Goal: Task Accomplishment & Management: Complete application form

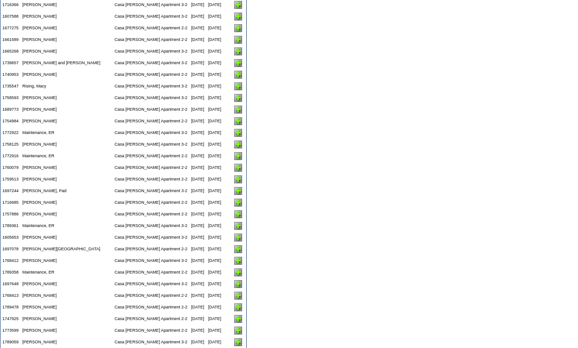
scroll to position [1758, 0]
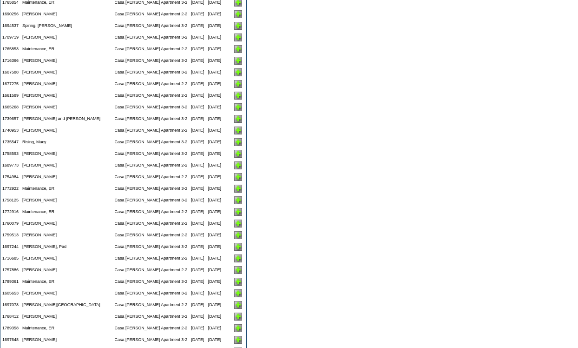
click at [234, 111] on img at bounding box center [238, 107] width 8 height 8
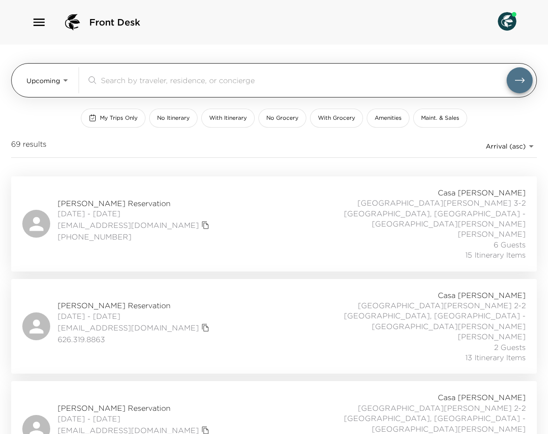
click at [66, 86] on body "Front Desk Upcoming Upcoming ​ My Trips Only No Itinerary With Itinerary No Gro…" at bounding box center [274, 217] width 548 height 434
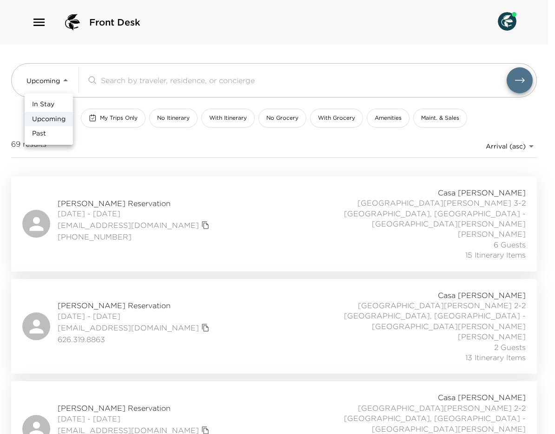
click at [47, 131] on li "Past" at bounding box center [49, 133] width 48 height 15
type input "Past"
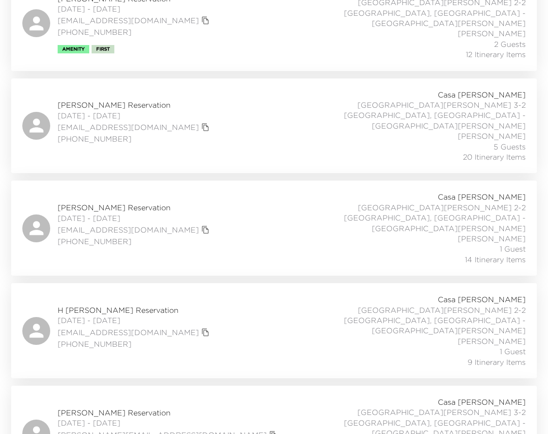
scroll to position [14063, 0]
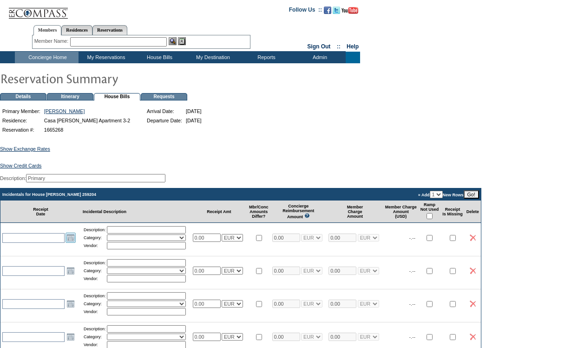
click at [72, 243] on link "Open the calendar popup." at bounding box center [71, 237] width 10 height 10
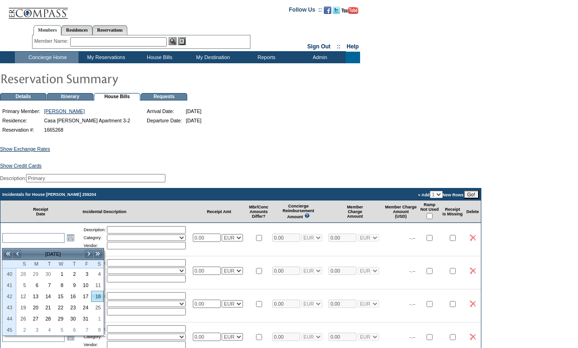
click at [98, 296] on link "18" at bounding box center [98, 296] width 12 height 10
type input "2025-10-18"
type input "10/18/2025"
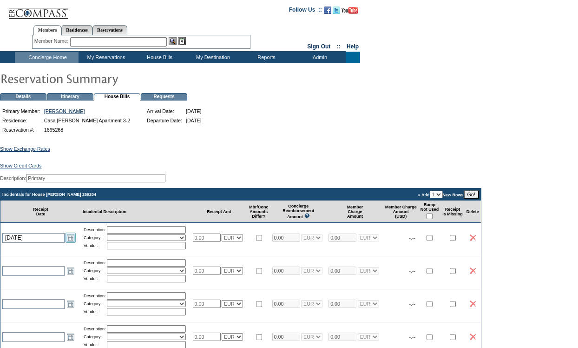
click at [68, 243] on link "Open the calendar popup." at bounding box center [71, 237] width 10 height 10
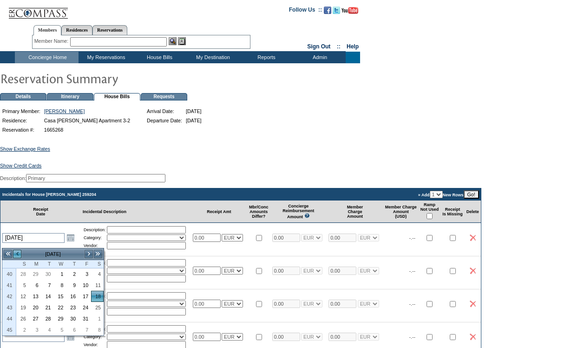
click at [17, 254] on link "<" at bounding box center [17, 253] width 9 height 9
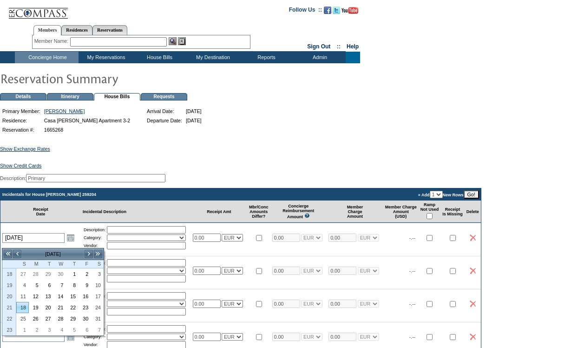
click at [26, 309] on link "18" at bounding box center [23, 307] width 12 height 10
type input "2025-05-18"
type input "[DATE]"
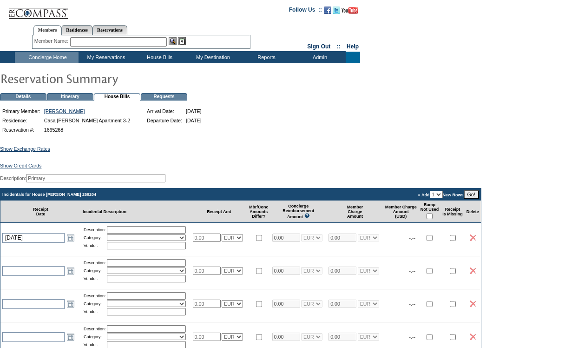
click at [125, 233] on input "text" at bounding box center [146, 229] width 79 height 7
type input "Groceries"
select select "11"
click at [135, 249] on input "text" at bounding box center [146, 245] width 79 height 7
type input "Super Cor"
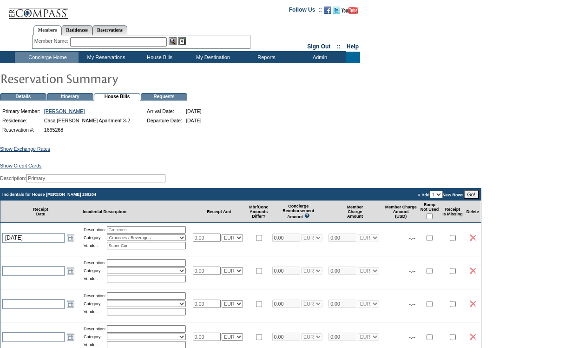
drag, startPoint x: 213, startPoint y: 243, endPoint x: 199, endPoint y: 242, distance: 14.5
click at [199, 242] on input "0.00" at bounding box center [207, 237] width 28 height 8
type input "121.43"
select select "2"
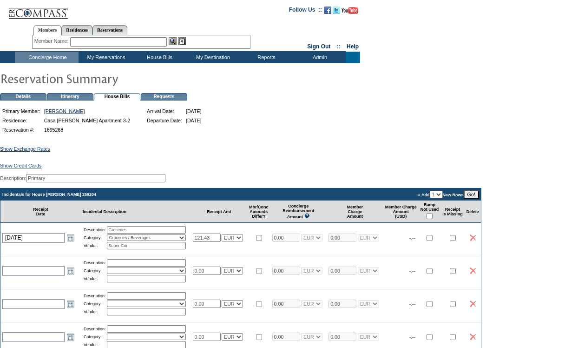
type input "121.43"
select select "2"
click at [265, 232] on td at bounding box center [258, 237] width 23 height 29
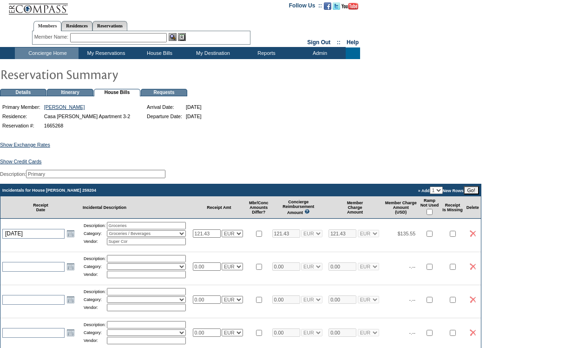
scroll to position [6, 0]
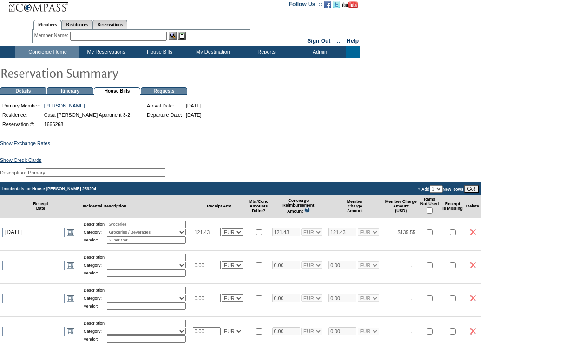
click at [310, 164] on div "Show Exchange Rates Exchange Rates for 5/18/2025 Currency Rate To USD Rate From…" at bounding box center [289, 351] width 578 height 444
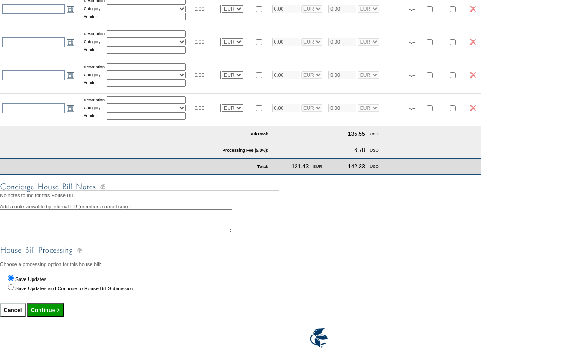
scroll to position [274, 0]
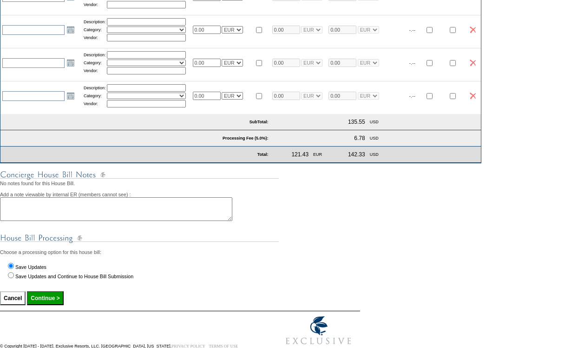
click at [59, 302] on input "Continue >" at bounding box center [45, 298] width 36 height 14
type input "Processing..."
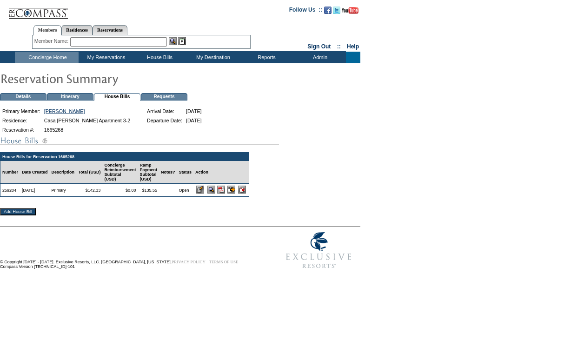
click at [225, 192] on img at bounding box center [221, 189] width 8 height 8
click at [412, 135] on form "Follow Us ::" at bounding box center [292, 136] width 584 height 273
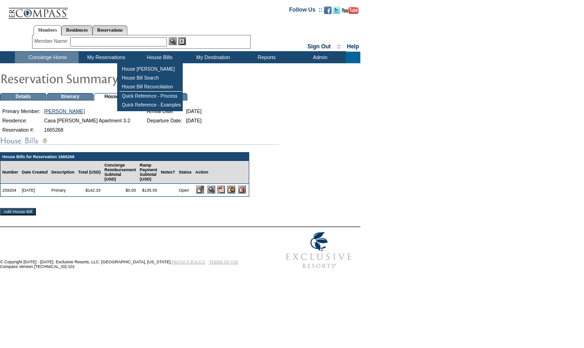
click at [146, 56] on td "House Bills" at bounding box center [158, 58] width 53 height 12
click at [145, 68] on td "House [PERSON_NAME]" at bounding box center [150, 69] width 62 height 9
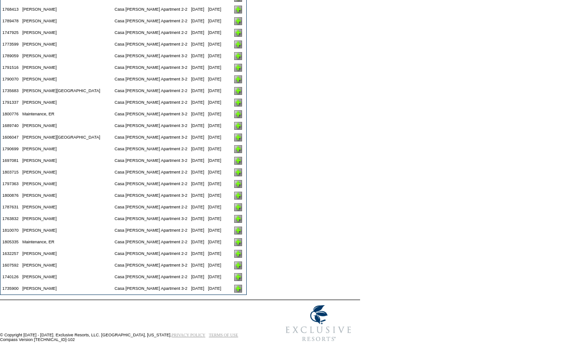
scroll to position [2113, 0]
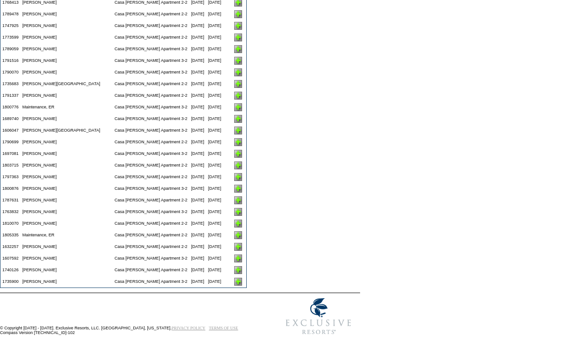
click at [234, 247] on img at bounding box center [238, 247] width 8 height 8
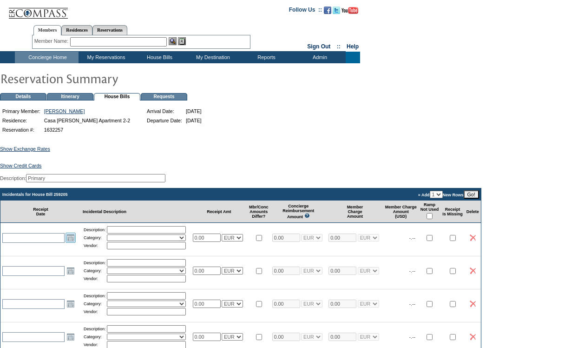
click at [71, 243] on link "Open the calendar popup." at bounding box center [71, 237] width 10 height 10
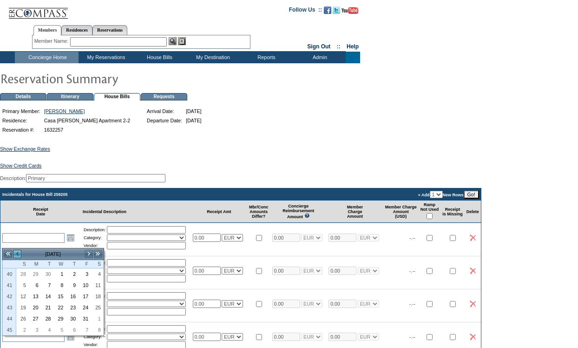
click at [17, 253] on link "<" at bounding box center [17, 253] width 9 height 9
click at [26, 295] on link "14" at bounding box center [23, 296] width 12 height 10
type input "2025-09-14"
type input "[DATE]"
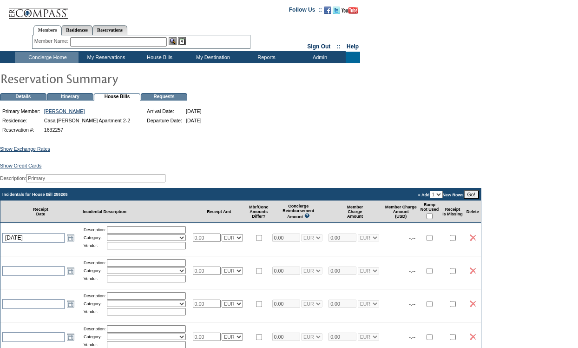
click at [155, 233] on input "text" at bounding box center [146, 229] width 79 height 7
type input "Vodka"
select select "11"
click at [149, 249] on input "text" at bounding box center [146, 245] width 79 height 7
type input "El Corte Inglés"
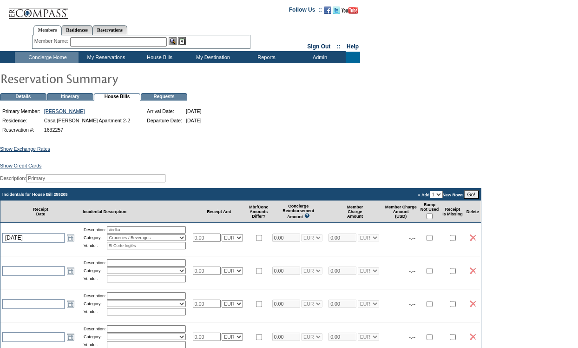
drag, startPoint x: 149, startPoint y: 250, endPoint x: 211, endPoint y: 247, distance: 62.3
click at [210, 240] on input "0.00" at bounding box center [207, 237] width 28 height 8
drag, startPoint x: 212, startPoint y: 246, endPoint x: 188, endPoint y: 246, distance: 24.2
click at [188, 246] on tr "2025-09-14 9/14/2025 Open the calendar popup. << < September 2025 > >> S M T W …" at bounding box center [240, 237] width 480 height 29
type input "51.00"
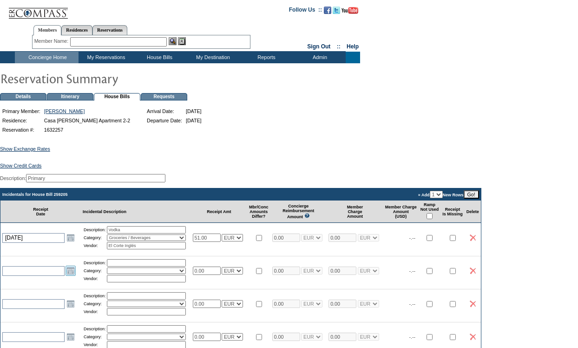
type input "51.00"
select select "2"
type input "51.00"
select select "2"
click at [66, 275] on link "Open the calendar popup." at bounding box center [71, 270] width 10 height 10
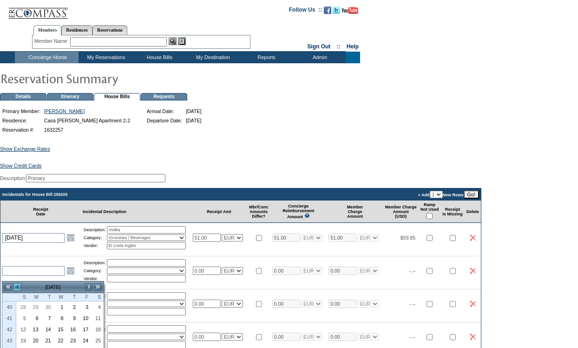
click at [18, 284] on link "<" at bounding box center [17, 286] width 9 height 9
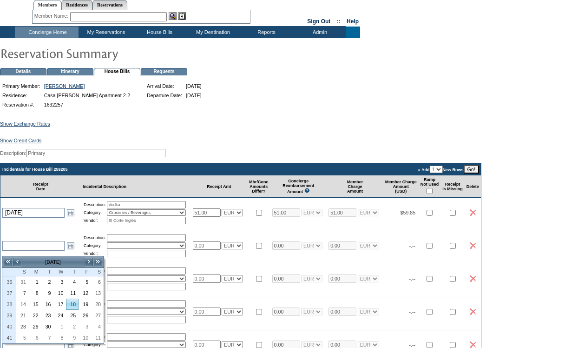
scroll to position [26, 0]
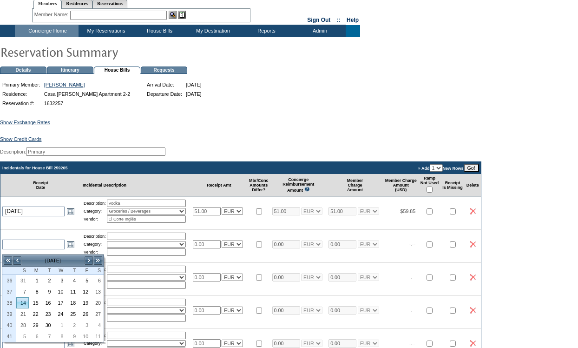
click at [28, 301] on link "14" at bounding box center [23, 302] width 12 height 10
type input "2025-09-14"
type input "[DATE]"
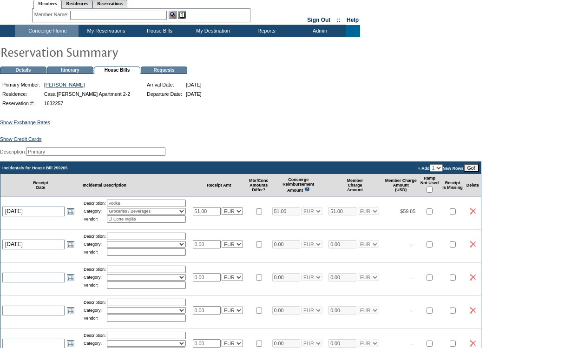
click at [126, 240] on input "text" at bounding box center [146, 235] width 79 height 7
type input "groceries"
select select "11"
click at [123, 256] on input "text" at bounding box center [146, 251] width 79 height 7
type input "El Corte Inglés"
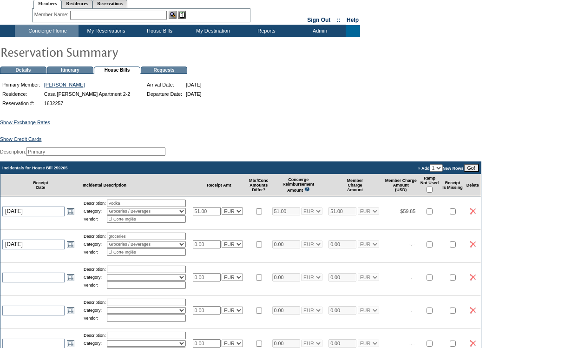
drag, startPoint x: 124, startPoint y: 258, endPoint x: 212, endPoint y: 250, distance: 88.7
click at [212, 248] on input "0.00" at bounding box center [207, 244] width 28 height 8
drag, startPoint x: 212, startPoint y: 250, endPoint x: 174, endPoint y: 252, distance: 38.1
click at [174, 252] on tr "2025-09-14 9/14/2025 Open the calendar popup. << < September 2025 > >> S M T W …" at bounding box center [240, 243] width 480 height 29
type input "185.99"
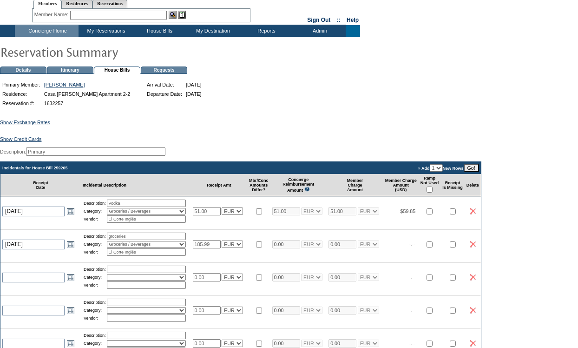
type input "185.99"
select select "2"
type input "185.99"
select select "2"
click at [417, 266] on table "Incidentals for House Bill 259205 » Add 1 2 3 4 5 New Rows Go! Receipt Date Inc…" at bounding box center [240, 285] width 481 height 249
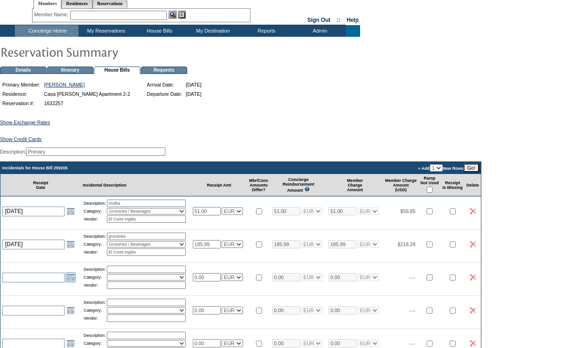
click at [74, 282] on link "Open the calendar popup." at bounding box center [71, 277] width 10 height 10
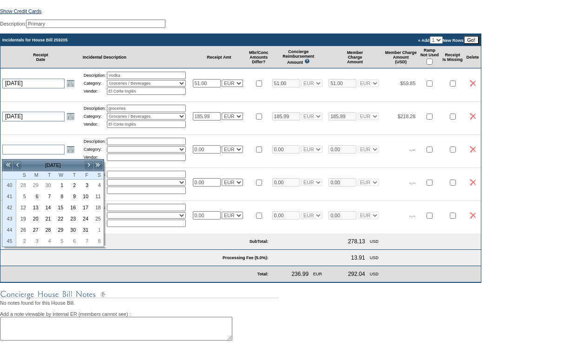
scroll to position [232, 0]
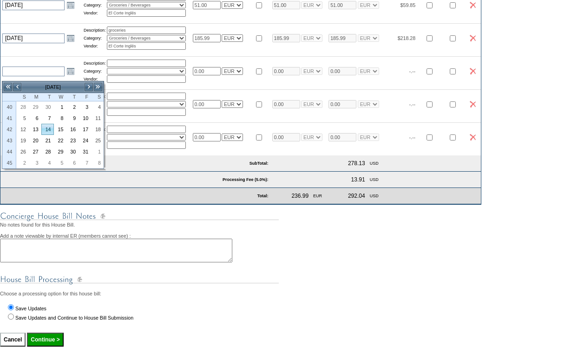
click at [46, 129] on link "14" at bounding box center [48, 129] width 12 height 10
type input "2025-10-14"
type input "10/14/2025"
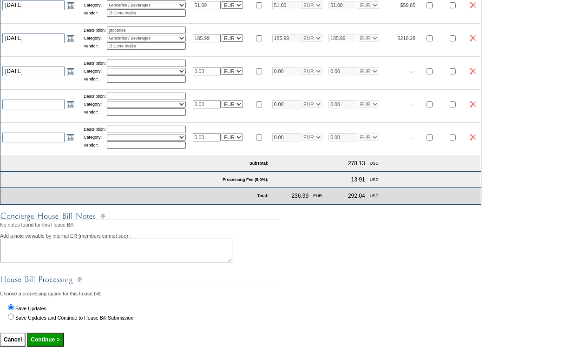
click at [119, 67] on input "text" at bounding box center [146, 62] width 79 height 7
type input "Missed car service"
select select "17"
click at [154, 83] on input "text" at bounding box center [146, 78] width 79 height 7
type input "Press I cat"
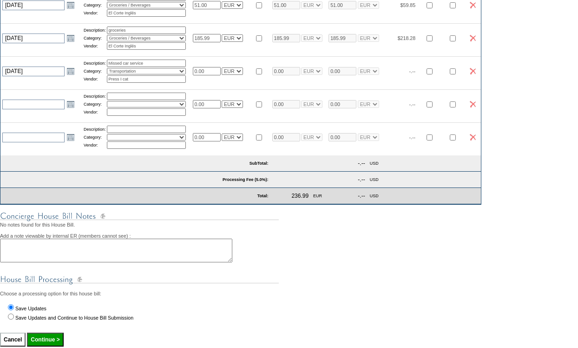
drag, startPoint x: 216, startPoint y: 75, endPoint x: 182, endPoint y: 70, distance: 34.2
click at [182, 70] on tr "2025-10-14 10/14/2025 Open the calendar popup. << < October 2025 > >> S M T W T…" at bounding box center [240, 70] width 480 height 29
type input "89.00"
select select "2"
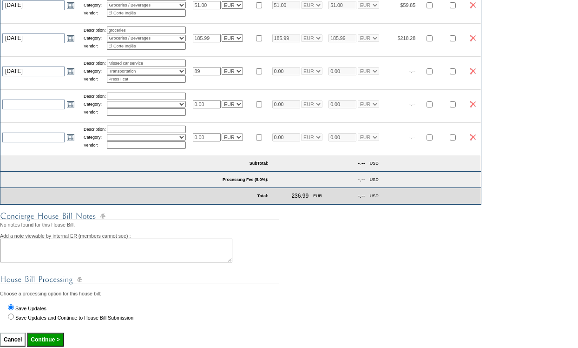
type input "89.00"
select select "2"
click at [248, 95] on td "0.00 USD EUR CAD GBP CRC MXN KYD" at bounding box center [219, 103] width 57 height 29
click at [398, 284] on div "Choose a processing option for this house bill: Save Updates Save Updates and C…" at bounding box center [289, 294] width 578 height 65
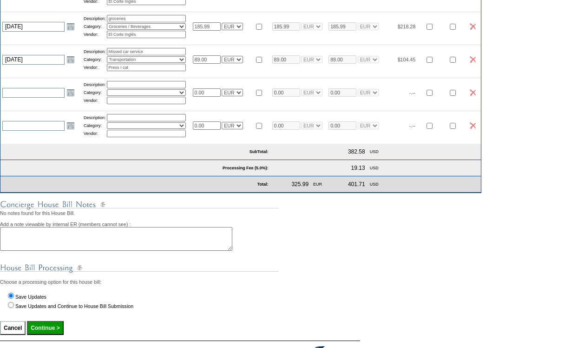
scroll to position [303, 0]
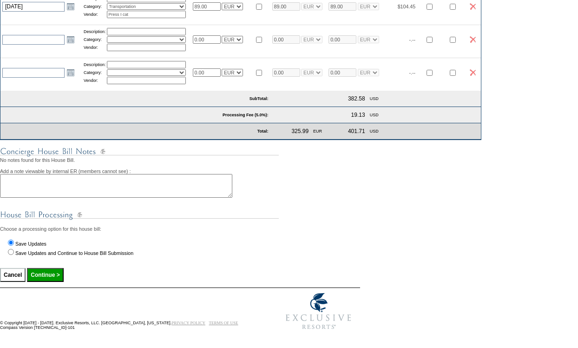
click at [48, 274] on input "Continue >" at bounding box center [45, 275] width 36 height 14
type input "Processing..."
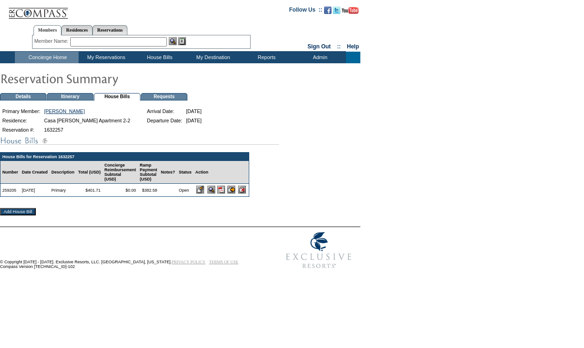
click at [225, 193] on img at bounding box center [221, 189] width 8 height 8
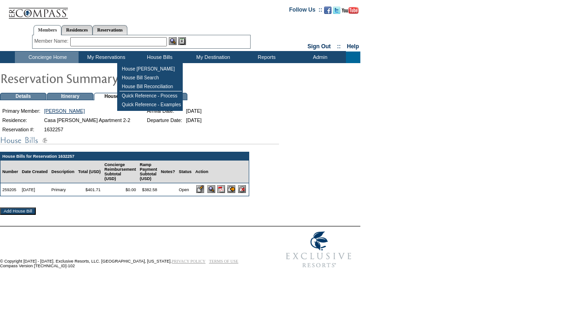
click at [149, 55] on td "House Bills" at bounding box center [158, 58] width 53 height 12
click at [151, 66] on td "House [PERSON_NAME]" at bounding box center [150, 69] width 62 height 9
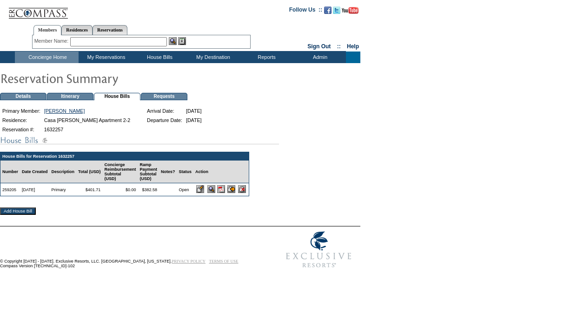
click at [154, 59] on td "House Bills" at bounding box center [158, 58] width 53 height 12
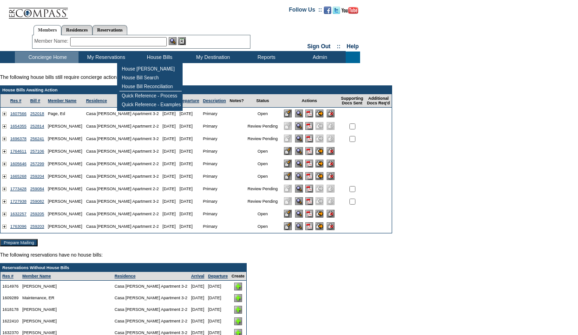
click at [152, 58] on td "House Bills" at bounding box center [158, 58] width 53 height 12
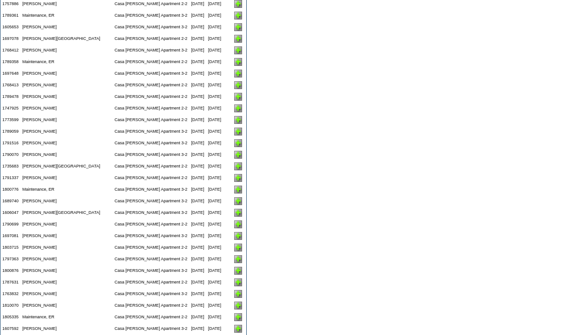
scroll to position [2029, 0]
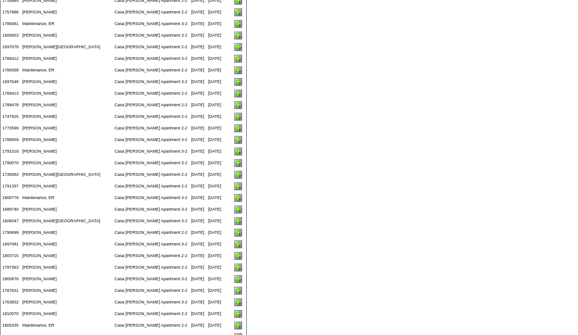
click at [234, 16] on img at bounding box center [238, 12] width 8 height 8
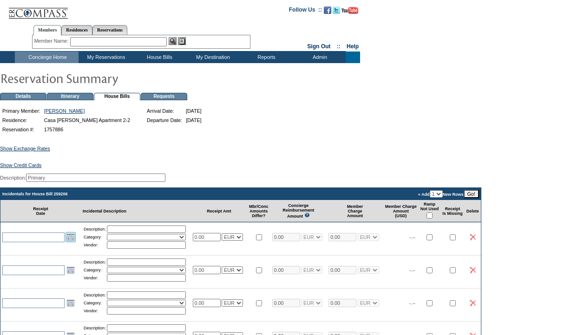
click at [75, 243] on link "Open the calendar popup." at bounding box center [71, 237] width 10 height 10
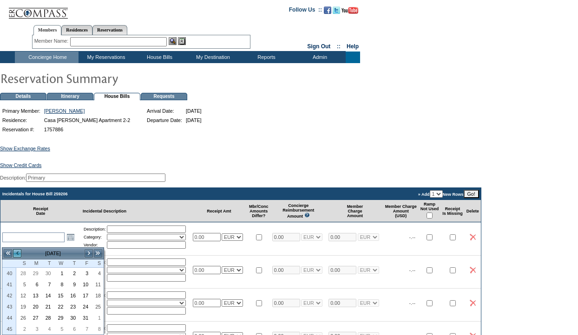
click at [17, 254] on link "<" at bounding box center [17, 253] width 9 height 9
click at [26, 313] on link "22" at bounding box center [23, 318] width 12 height 10
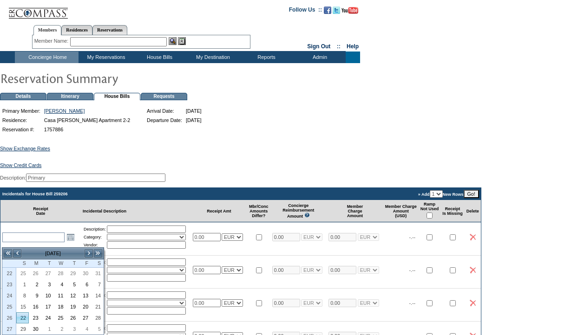
type input "2025-06-22"
type input "6/22/2025"
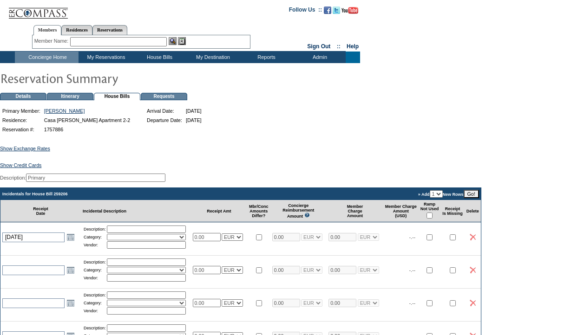
click at [129, 233] on input "text" at bounding box center [146, 229] width 79 height 7
type input "groceries"
select select "11"
click at [128, 249] on input "text" at bounding box center [146, 245] width 79 height 7
type input "El Corte Inglés"
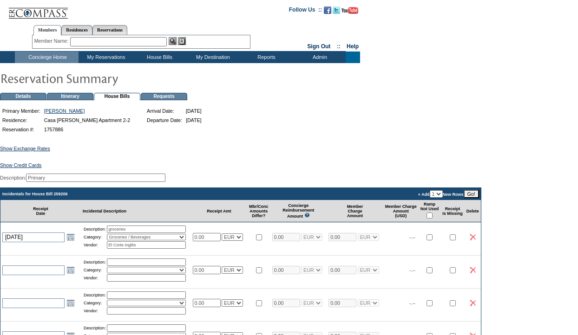
click at [215, 242] on input "0.00" at bounding box center [207, 237] width 28 height 8
type input "0"
type input "28.95"
select select "2"
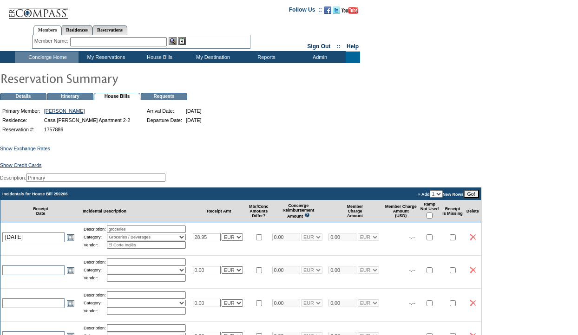
type input "28.95"
select select "2"
click at [235, 252] on td "28.95 USD EUR CAD GBP CRC MXN KYD" at bounding box center [219, 237] width 57 height 29
click at [72, 276] on link "Open the calendar popup." at bounding box center [71, 270] width 10 height 10
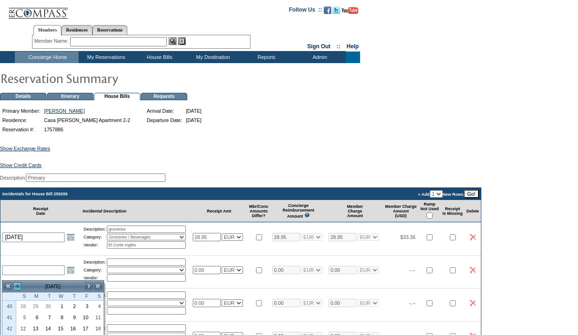
click at [20, 286] on link "<" at bounding box center [17, 286] width 9 height 9
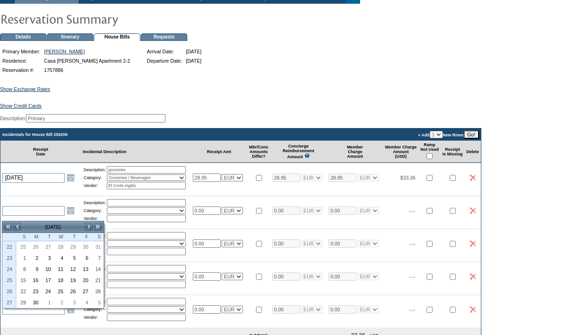
scroll to position [61, 0]
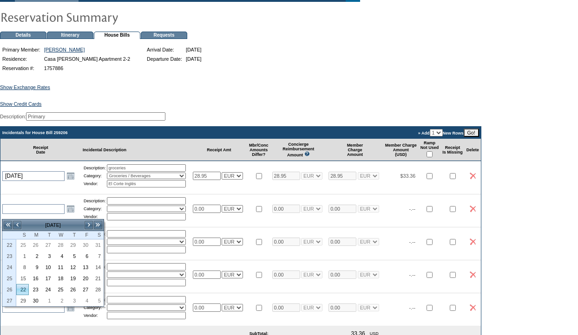
click at [23, 292] on link "22" at bounding box center [23, 290] width 12 height 10
type input "2025-06-22"
type input "6/22/2025"
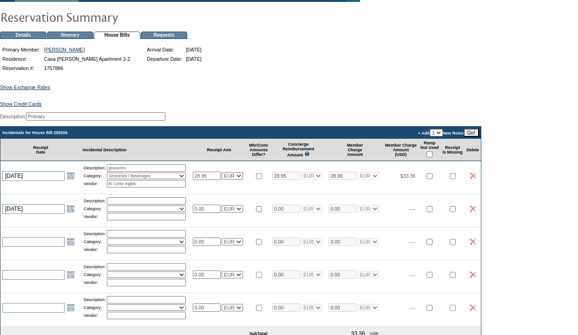
click at [119, 221] on input "text" at bounding box center [146, 216] width 79 height 7
type input "Super Cor"
select select "11"
click at [119, 205] on input "text" at bounding box center [146, 200] width 79 height 7
type input "Groceries"
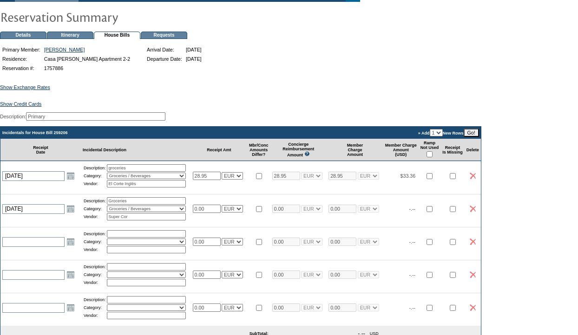
drag, startPoint x: 214, startPoint y: 216, endPoint x: 194, endPoint y: 214, distance: 19.7
click at [194, 214] on tr "2025-06-22 6/22/2025 Open the calendar popup. << < June 2025 > >> S M T W T F S…" at bounding box center [240, 208] width 480 height 29
type input "55.00"
select select "2"
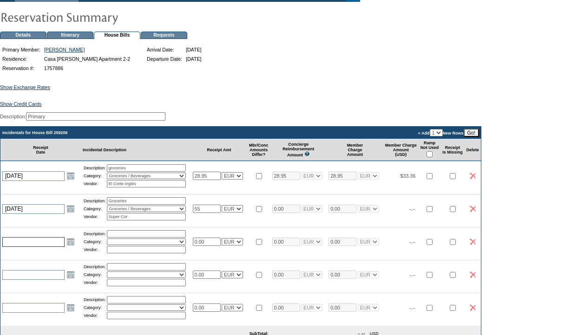
type input "55.00"
select select "2"
click at [32, 246] on input "text" at bounding box center [33, 242] width 62 height 10
click at [71, 247] on link "Open the calendar popup." at bounding box center [71, 242] width 10 height 10
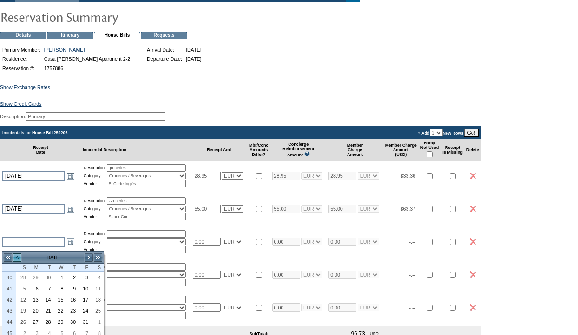
click at [16, 258] on link "<" at bounding box center [17, 257] width 9 height 9
click at [24, 319] on link "22" at bounding box center [23, 322] width 12 height 10
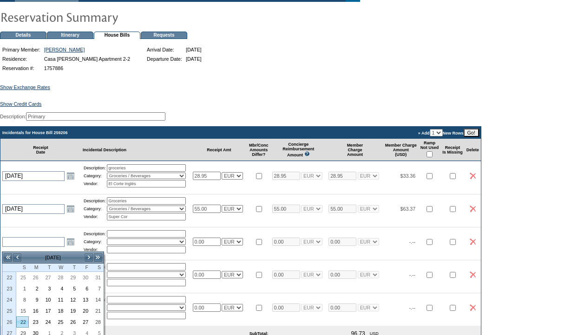
type input "2025-06-22"
type input "6/22/2025"
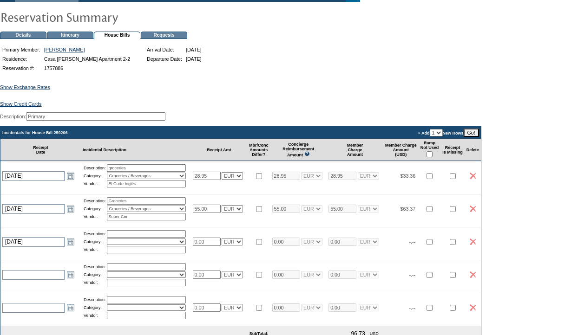
click at [136, 238] on input "text" at bounding box center [146, 233] width 79 height 7
type input "`"
type input "Groceries"
select select "11"
drag, startPoint x: 219, startPoint y: 245, endPoint x: 188, endPoint y: 246, distance: 31.6
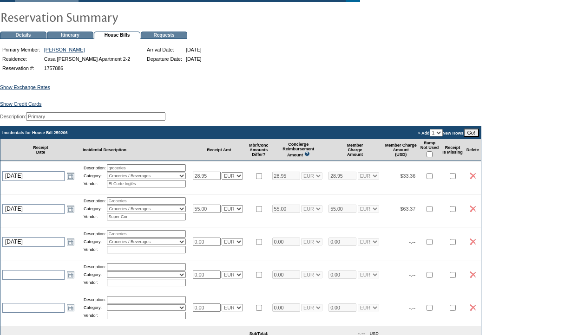
click at [188, 246] on tr "2025-06-22 6/22/2025 Open the calendar popup. << < June 2025 > >> S M T W T F S…" at bounding box center [240, 241] width 480 height 29
type input "6.80"
select select "2"
type input "6.80"
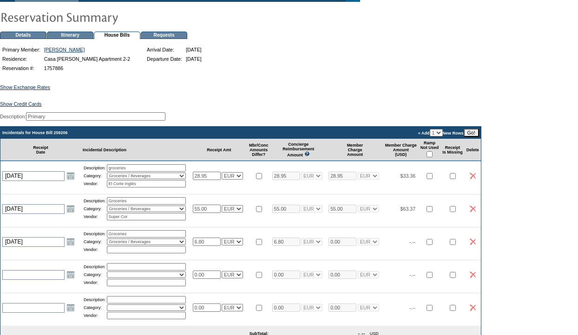
select select "2"
click at [129, 254] on input "text" at bounding box center [146, 249] width 79 height 7
type input "Keisey"
click at [213, 238] on td "6.80 USD EUR CAD GBP CRC MXN KYD" at bounding box center [219, 241] width 57 height 29
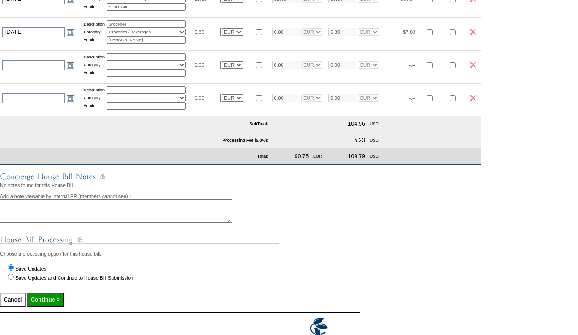
scroll to position [290, 0]
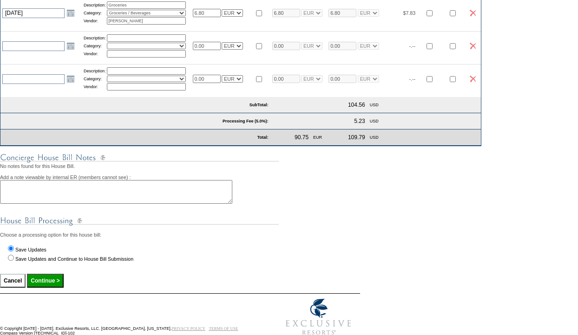
click at [58, 288] on input "Continue >" at bounding box center [45, 281] width 36 height 14
type input "Processing..."
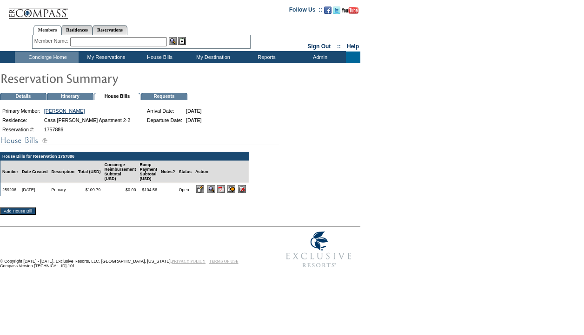
click at [225, 193] on img at bounding box center [221, 189] width 8 height 8
click at [70, 111] on link "[PERSON_NAME]" at bounding box center [64, 111] width 41 height 6
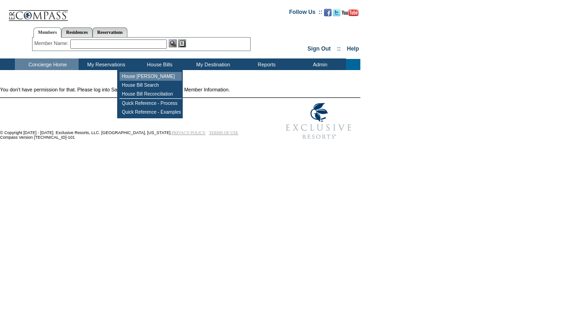
click at [152, 72] on td "House [PERSON_NAME]" at bounding box center [150, 76] width 62 height 9
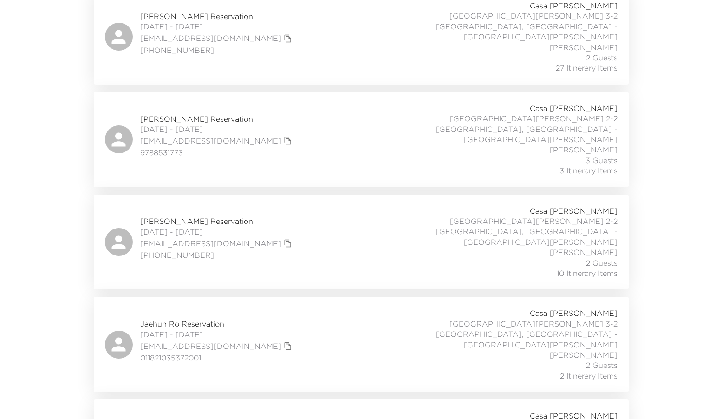
scroll to position [14573, 0]
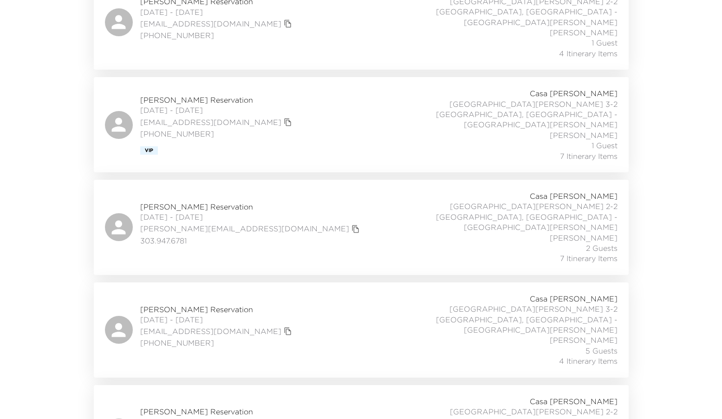
scroll to position [0, 0]
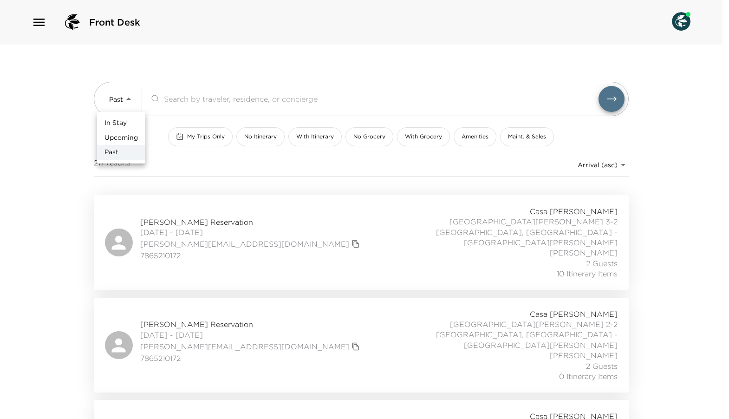
click at [125, 99] on body "Front Desk Past Past ​ My Trips Only No Itinerary With Itinerary No Grocery Wit…" at bounding box center [364, 209] width 729 height 419
click at [120, 153] on li "Past" at bounding box center [121, 152] width 48 height 15
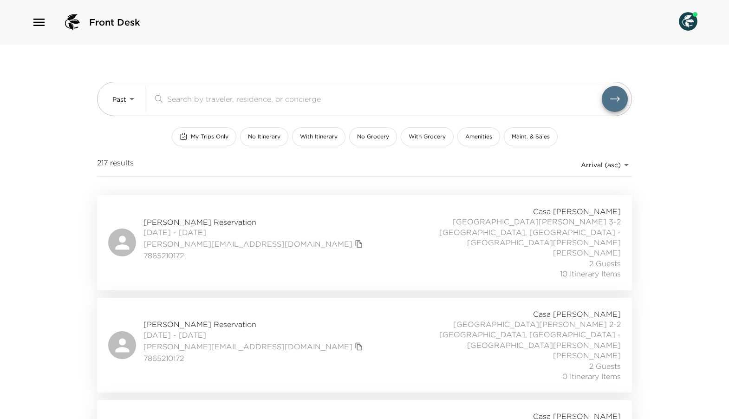
click at [617, 166] on body "Front Desk Past Past ​ My Trips Only No Itinerary With Itinerary No Grocery Wit…" at bounding box center [364, 209] width 729 height 419
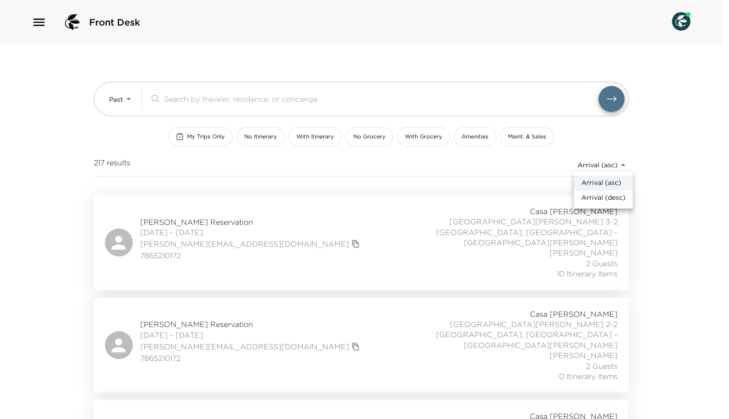
click at [611, 179] on span "Arrival (asc)" at bounding box center [602, 182] width 40 height 9
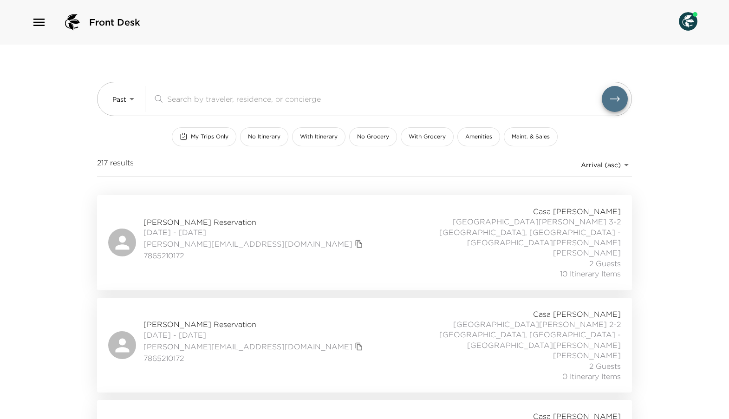
click at [626, 165] on body "Front Desk Past Past ​ My Trips Only No Itinerary With Itinerary No Grocery Wit…" at bounding box center [364, 209] width 729 height 419
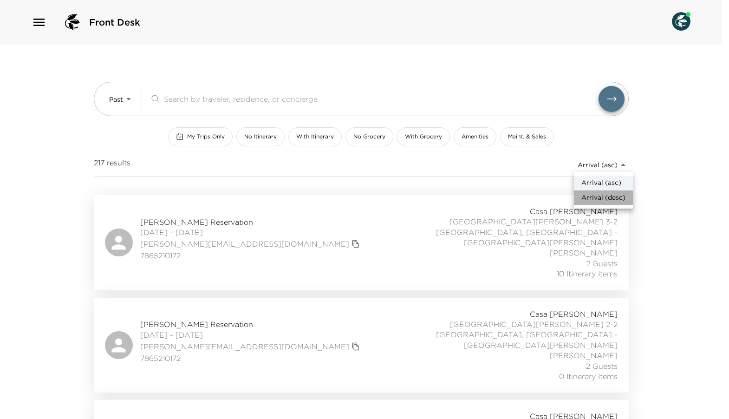
click at [614, 203] on li "Arrival (desc)" at bounding box center [603, 197] width 59 height 15
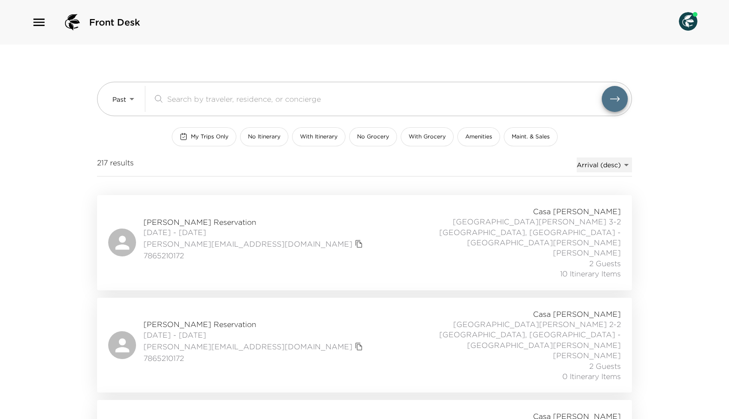
type input "reservations_prod_arrival_desc"
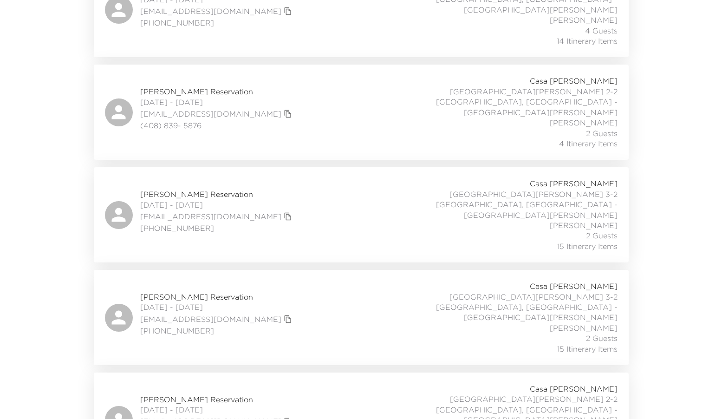
scroll to position [322, 0]
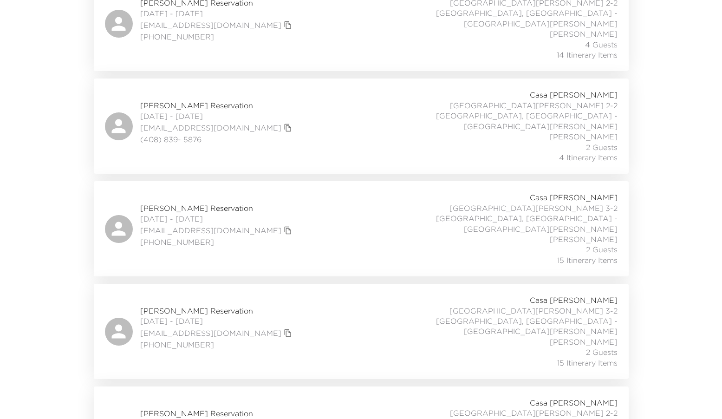
click at [168, 203] on span "John Doppelheuer Reservation" at bounding box center [217, 208] width 154 height 10
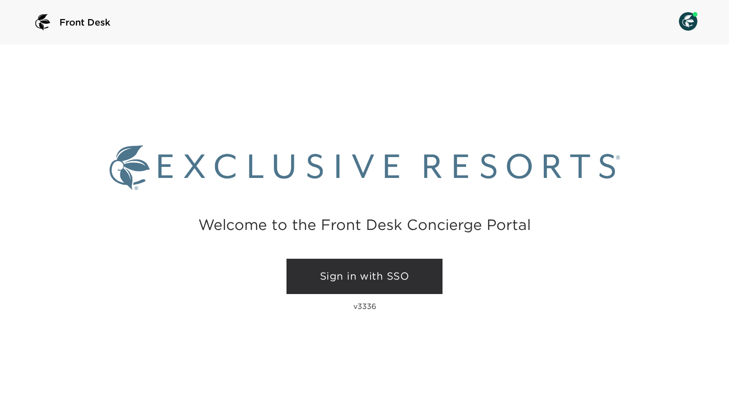
click at [328, 275] on link "Sign in with SSO" at bounding box center [365, 276] width 156 height 35
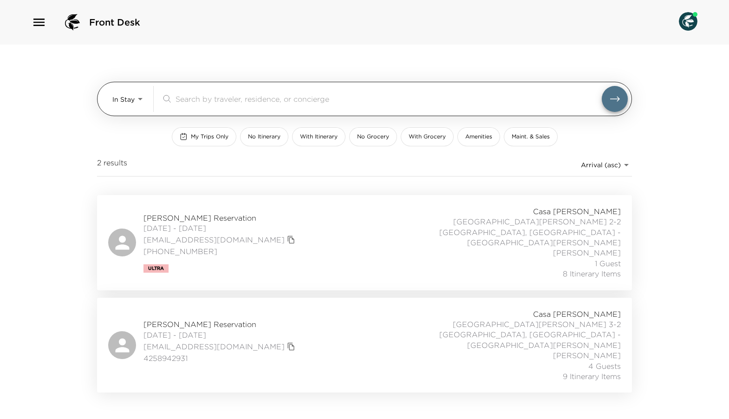
click at [138, 108] on body "Front Desk In Stay In-Stay ​ My Trips Only No Itinerary With Itinerary No Groce…" at bounding box center [364, 209] width 729 height 419
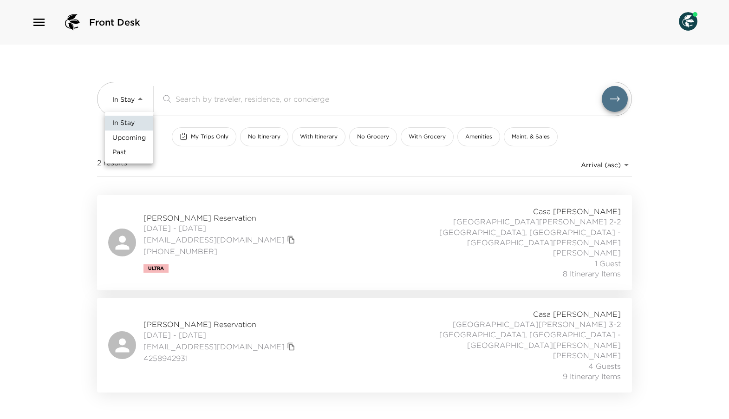
click at [148, 137] on li "Upcoming" at bounding box center [129, 138] width 48 height 15
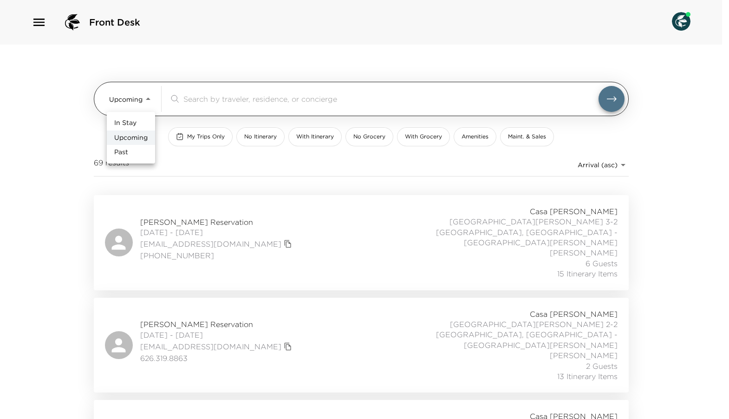
click at [146, 101] on body "Front Desk Upcoming Upcoming ​ My Trips Only No Itinerary With Itinerary No Gro…" at bounding box center [364, 209] width 729 height 419
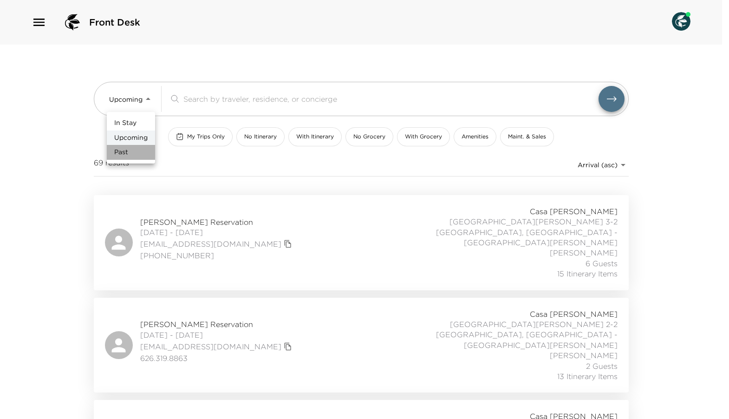
click at [148, 148] on li "Past" at bounding box center [131, 152] width 48 height 15
type input "Past"
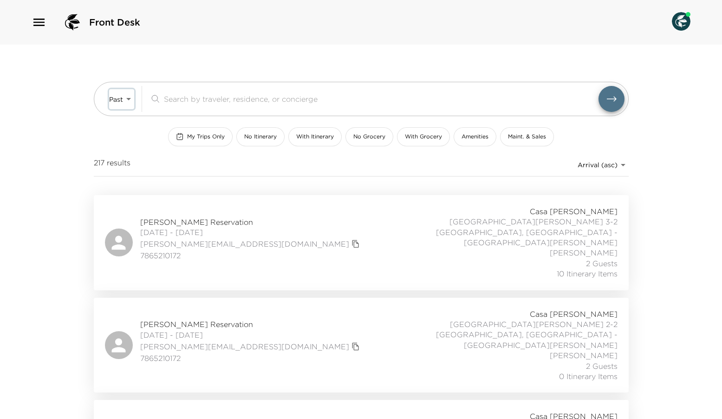
scroll to position [2, 0]
click at [627, 158] on body "Front Desk Past Past ​ My Trips Only No Itinerary With Itinerary No Grocery Wit…" at bounding box center [361, 207] width 722 height 419
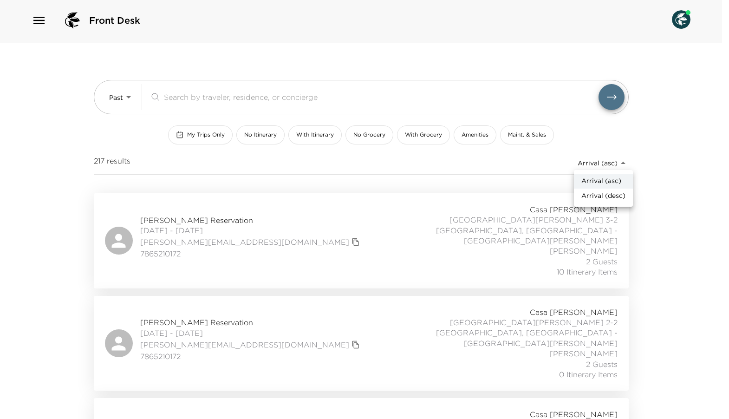
click at [610, 191] on span "Arrival (desc)" at bounding box center [604, 195] width 44 height 9
type input "reservations_prod_arrival_desc"
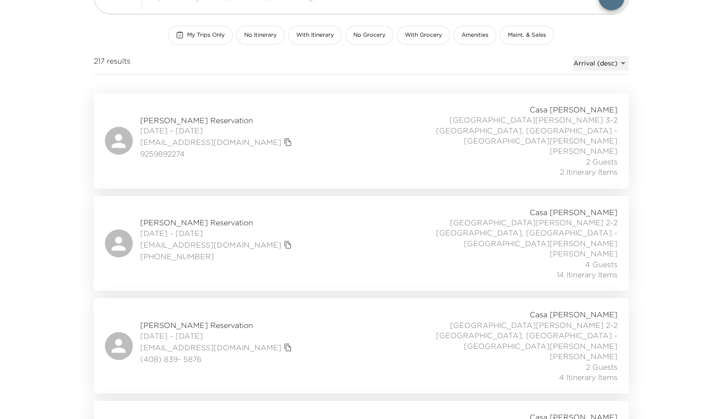
scroll to position [104, 0]
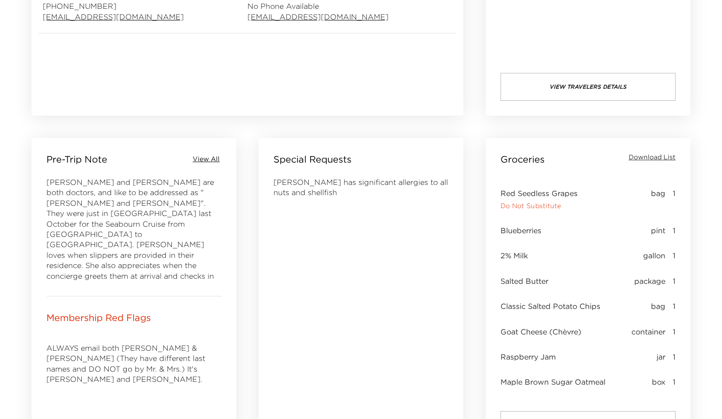
scroll to position [301, 0]
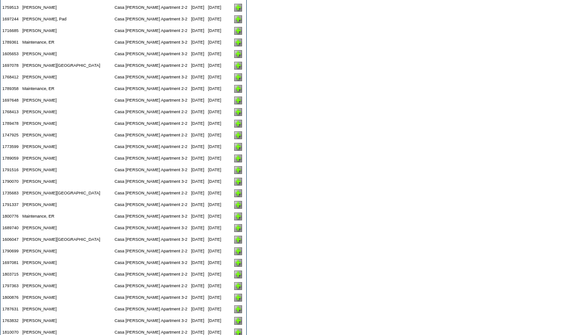
scroll to position [2128, 0]
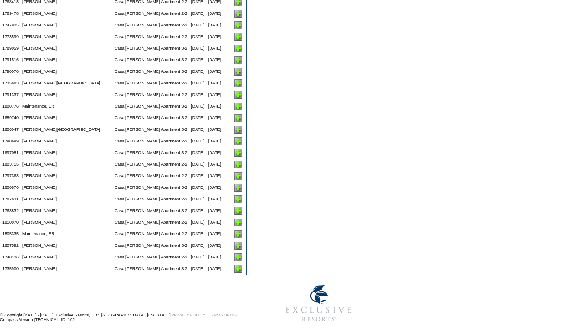
click at [234, 243] on img at bounding box center [238, 246] width 8 height 8
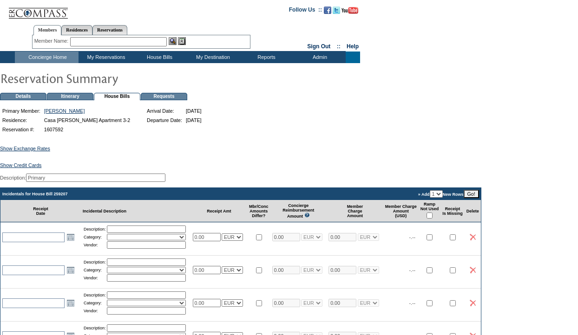
drag, startPoint x: 215, startPoint y: 243, endPoint x: 189, endPoint y: 243, distance: 26.0
click at [189, 243] on tr "Open the calendar popup. << < [DATE] > >> S M T W T F S 40 28 29 30 1 2 3 4 41 …" at bounding box center [240, 237] width 480 height 29
type input "44.24"
select select "2"
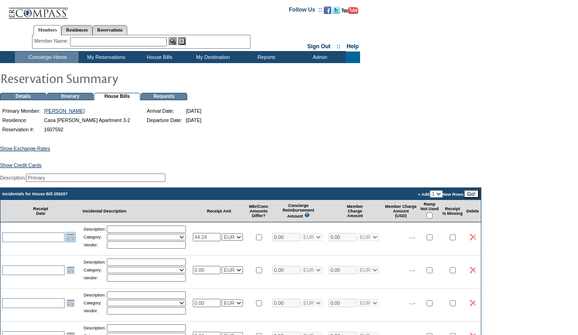
type input "44.24"
select select "2"
click at [72, 243] on link "Open the calendar popup." at bounding box center [71, 237] width 10 height 10
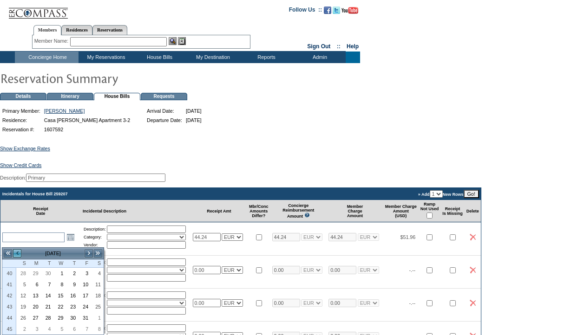
click at [17, 252] on link "<" at bounding box center [17, 253] width 9 height 9
click at [26, 303] on link "21" at bounding box center [23, 307] width 12 height 10
type input "[DATE]"
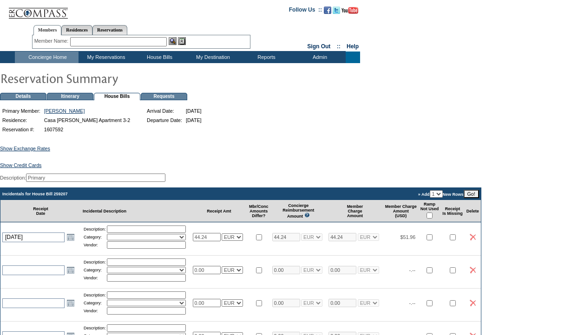
click at [139, 233] on input "text" at bounding box center [146, 229] width 79 height 7
type input "Groceries"
select select "11"
click at [125, 249] on input "text" at bounding box center [146, 245] width 79 height 7
type input "Super Cor"
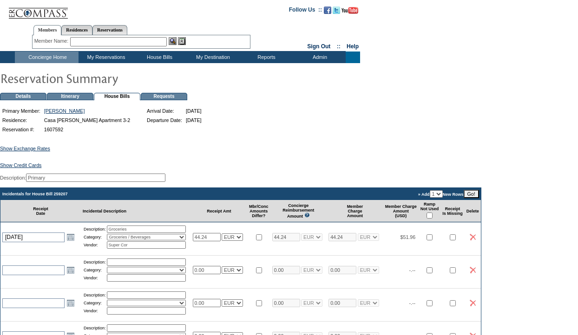
click at [201, 252] on td "44.24 USD EUR CAD GBP CRC MXN KYD" at bounding box center [219, 237] width 57 height 29
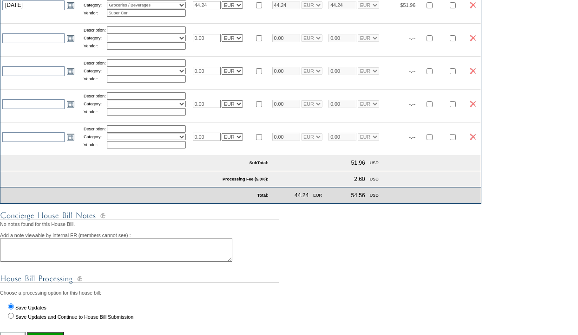
scroll to position [313, 0]
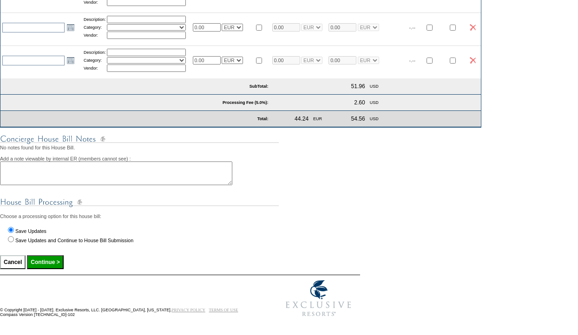
click at [56, 262] on input "Continue >" at bounding box center [45, 263] width 36 height 14
type input "Processing..."
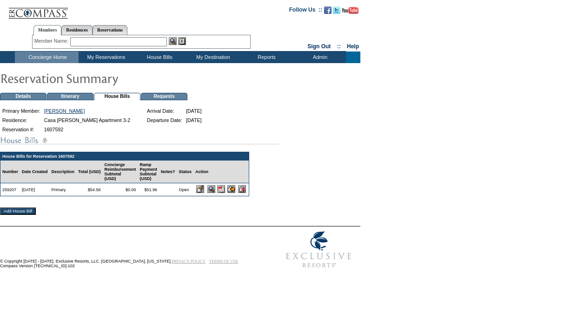
click at [225, 192] on img at bounding box center [221, 189] width 8 height 8
